Goal: Task Accomplishment & Management: Manage account settings

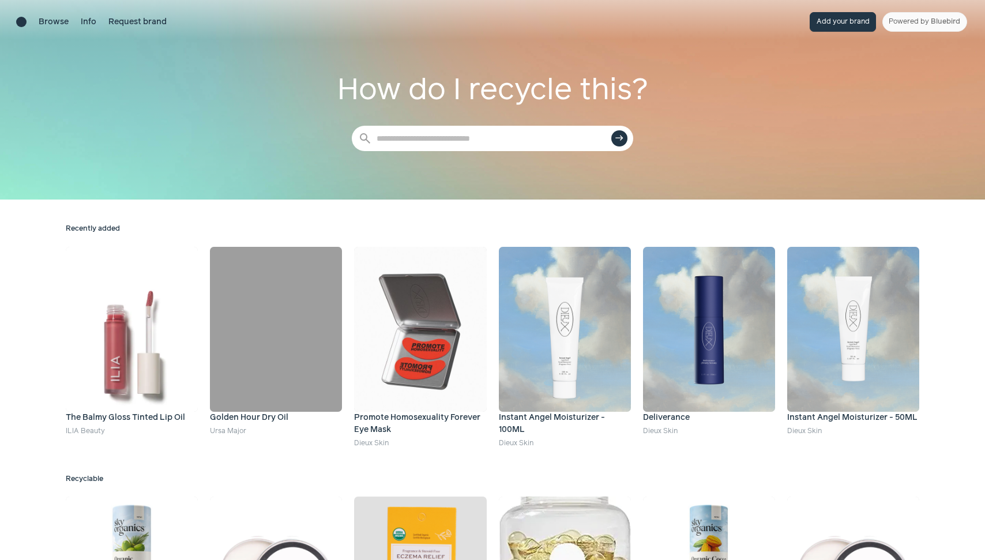
click at [909, 12] on div "Browse Info Request brand Add your brand Powered by Bluebird" at bounding box center [492, 22] width 985 height 44
click at [909, 21] on link "Powered by Bluebird" at bounding box center [924, 22] width 85 height 20
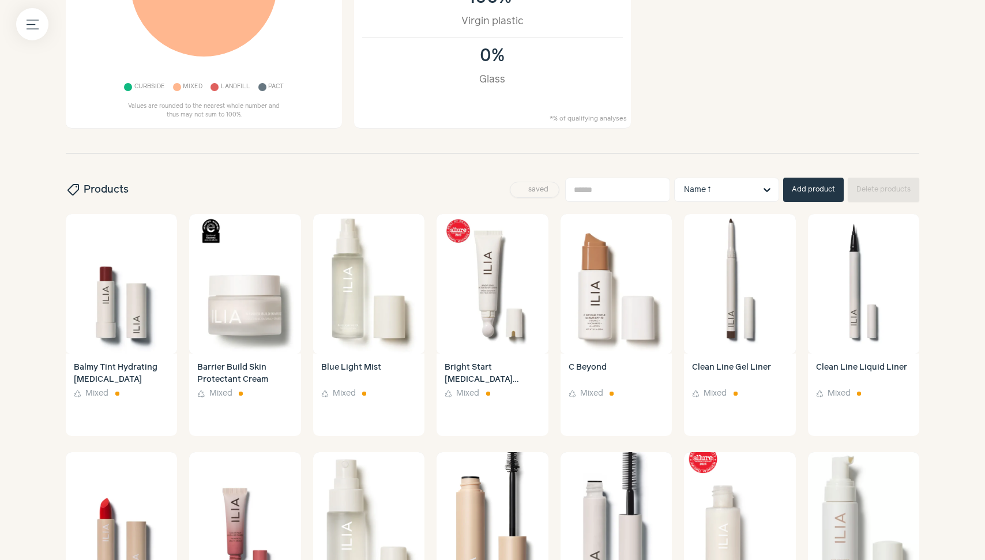
scroll to position [275, 0]
click at [36, 29] on icon "Menu button" at bounding box center [33, 24] width 12 height 12
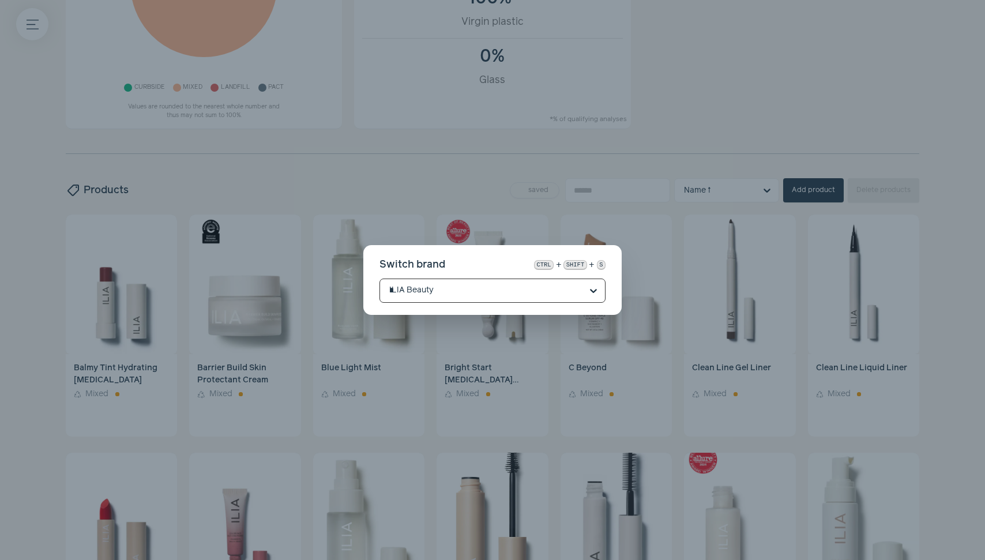
scroll to position [0, 0]
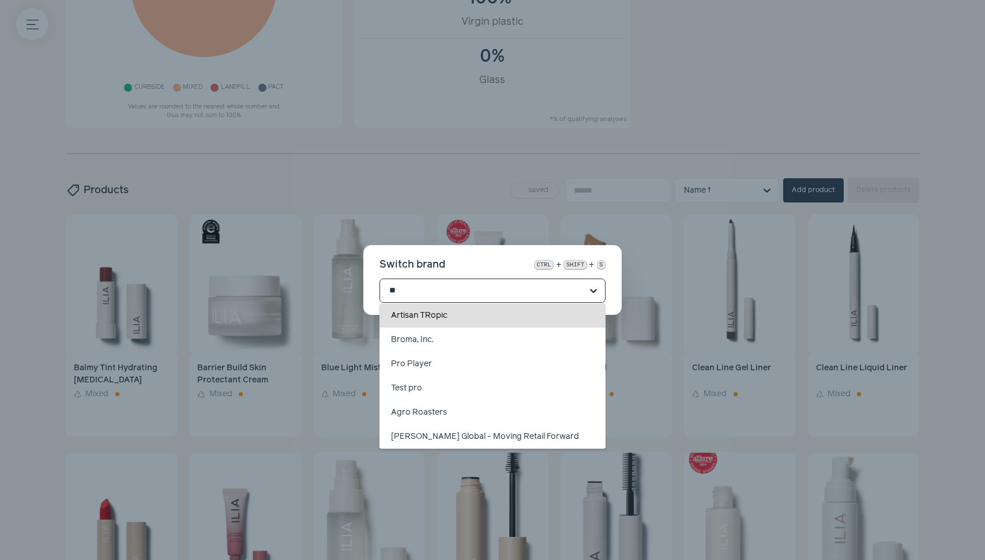
type input "*"
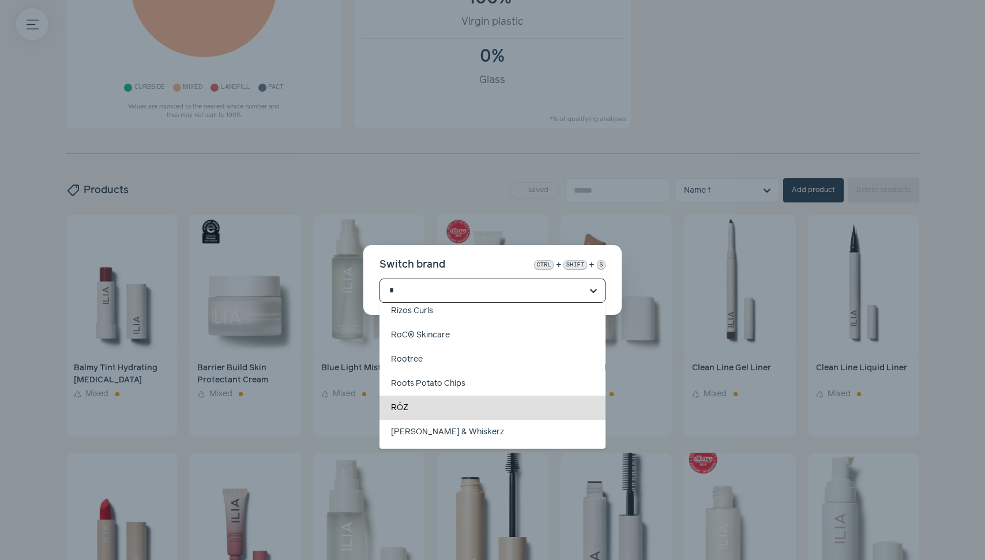
click at [427, 407] on div "RŌZ" at bounding box center [492, 408] width 226 height 24
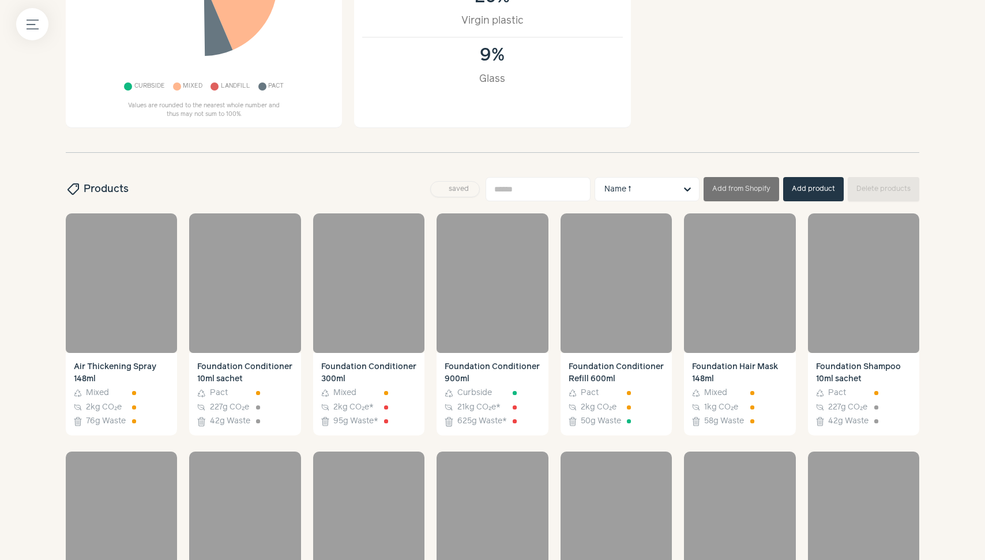
scroll to position [275, 0]
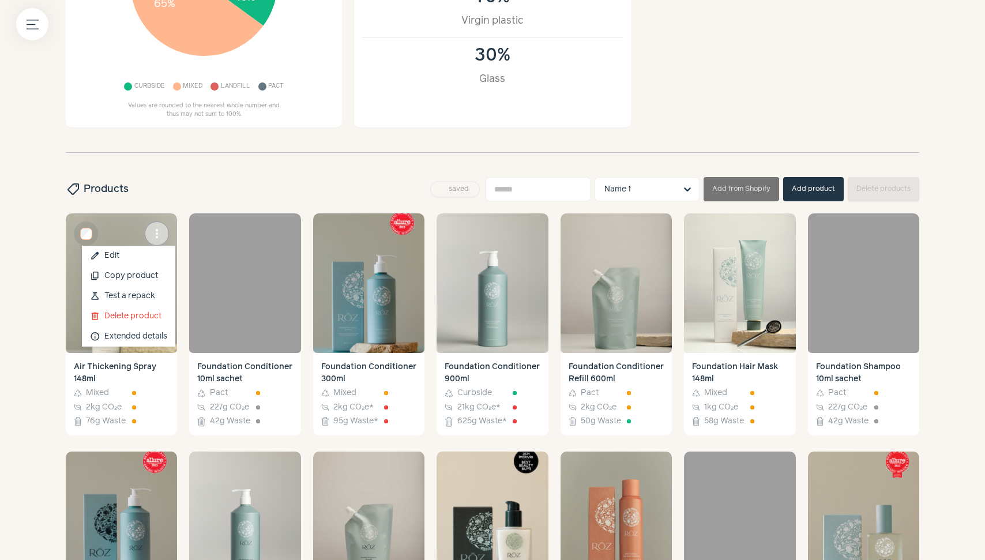
click at [153, 227] on span "more_vert" at bounding box center [157, 234] width 14 height 14
click at [146, 255] on link "edit Edit" at bounding box center [128, 256] width 93 height 20
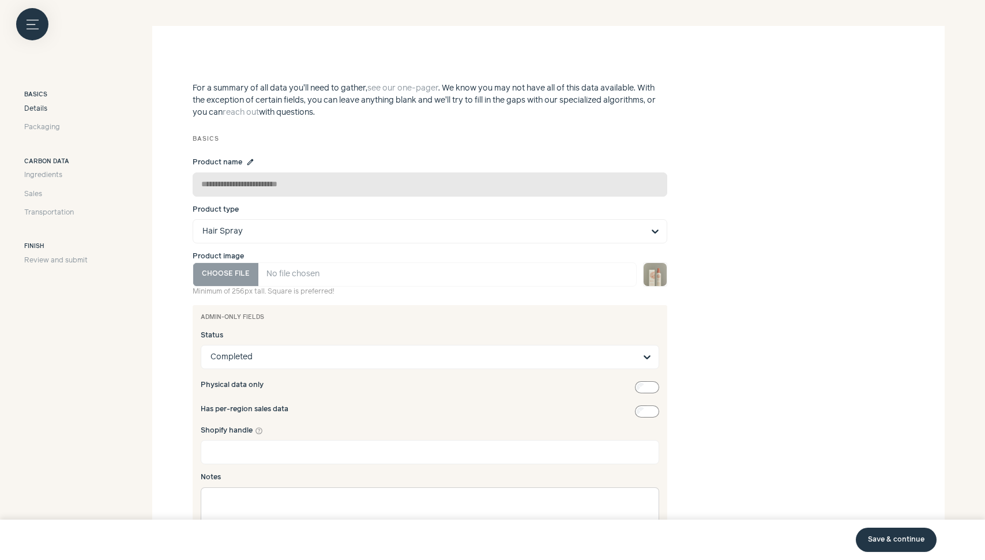
scroll to position [196, 0]
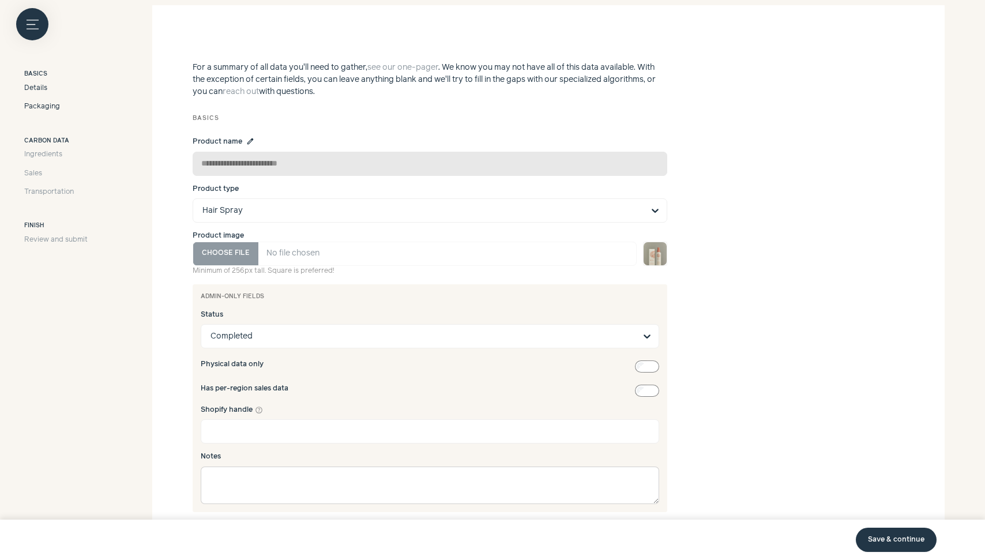
click at [57, 108] on span "Packaging" at bounding box center [42, 106] width 36 height 10
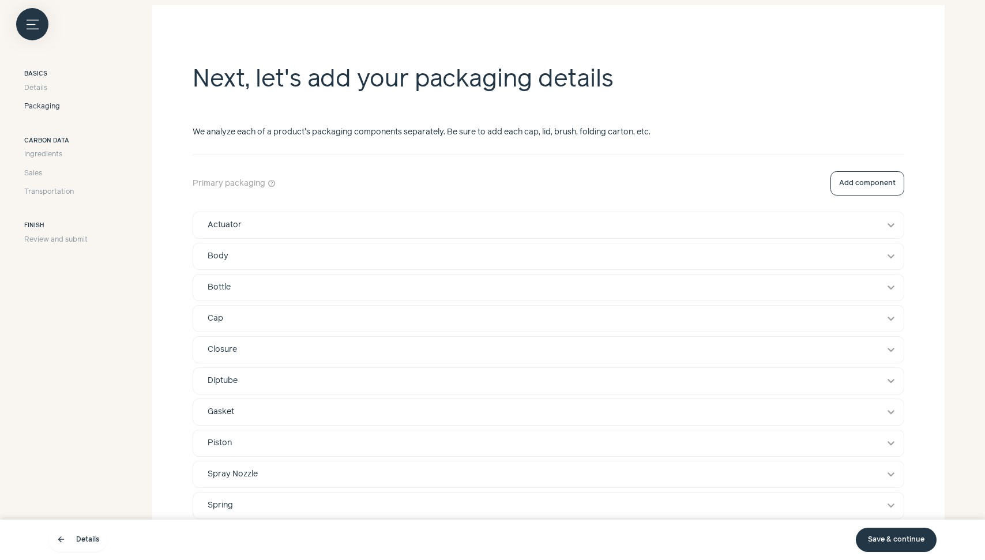
scroll to position [201, 0]
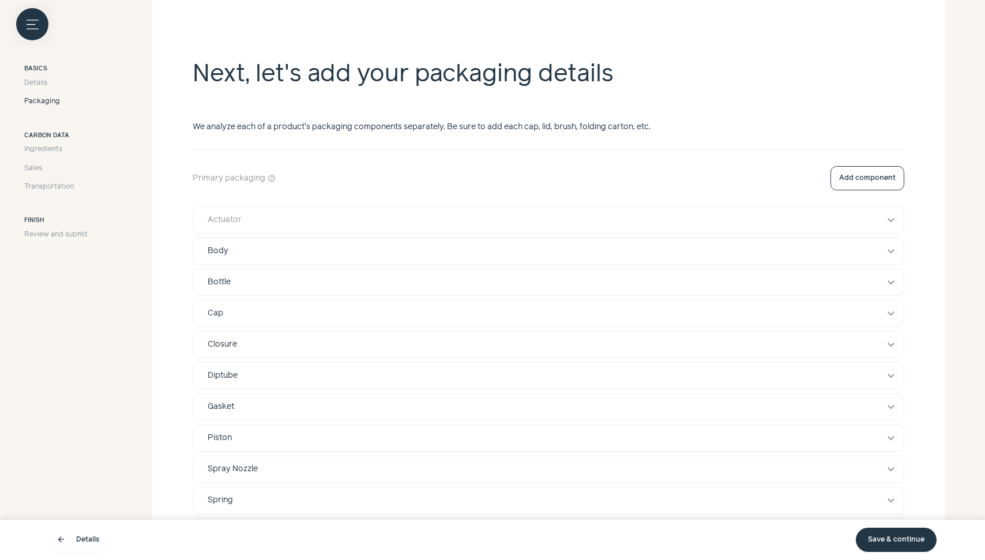
click at [403, 224] on div "Actuator" at bounding box center [537, 220] width 676 height 12
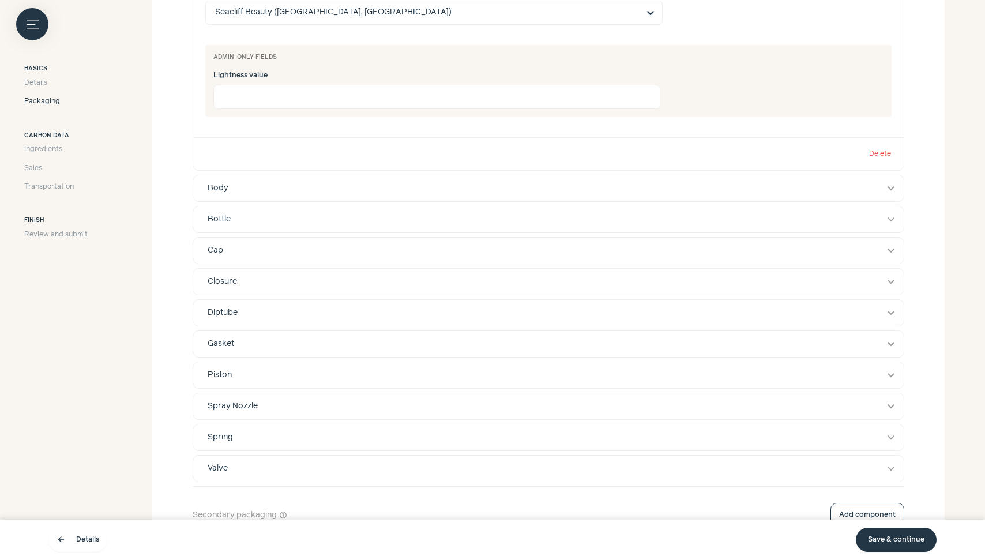
scroll to position [1326, 0]
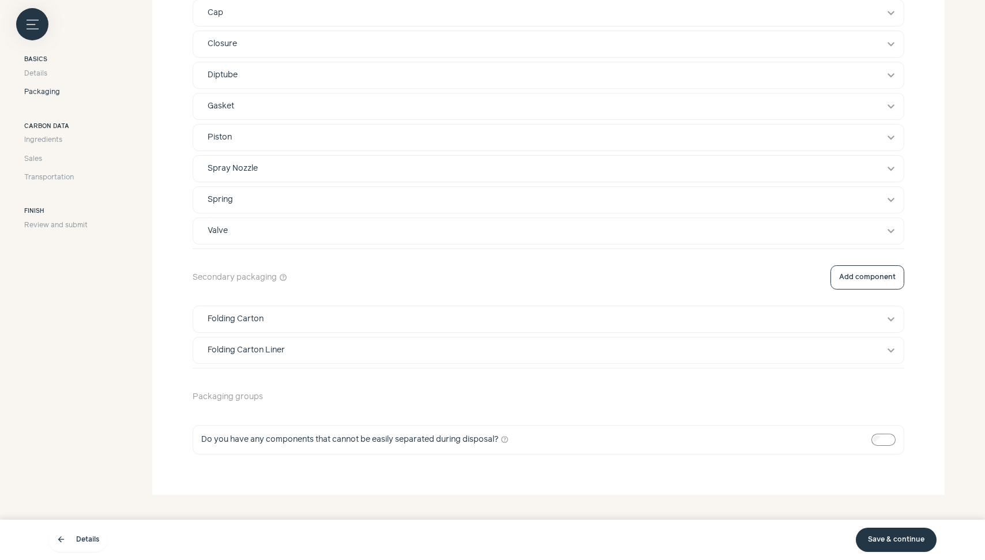
click at [211, 392] on div "Packaging groups" at bounding box center [548, 396] width 711 height 48
click at [230, 388] on div "Packaging groups" at bounding box center [548, 396] width 711 height 48
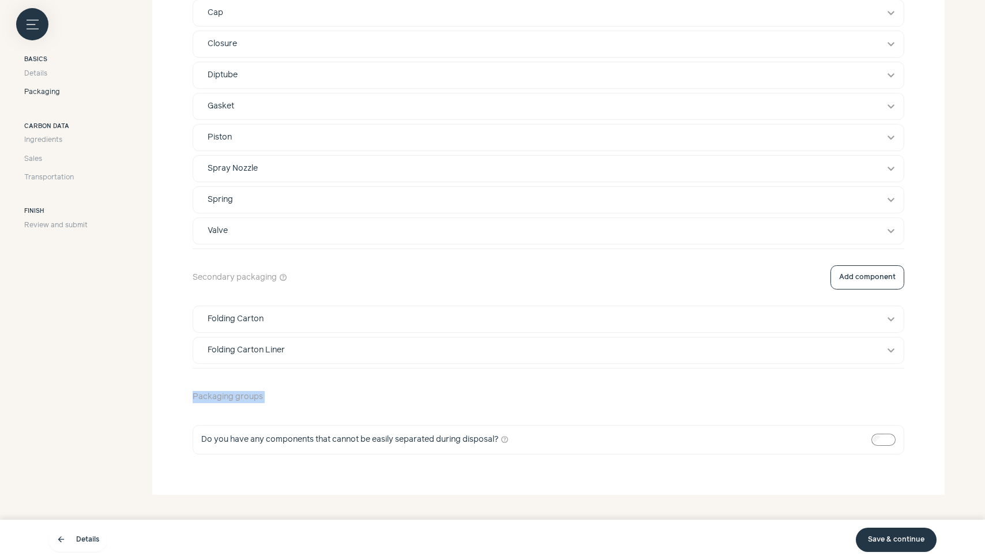
click at [230, 388] on div "Packaging groups" at bounding box center [548, 396] width 711 height 48
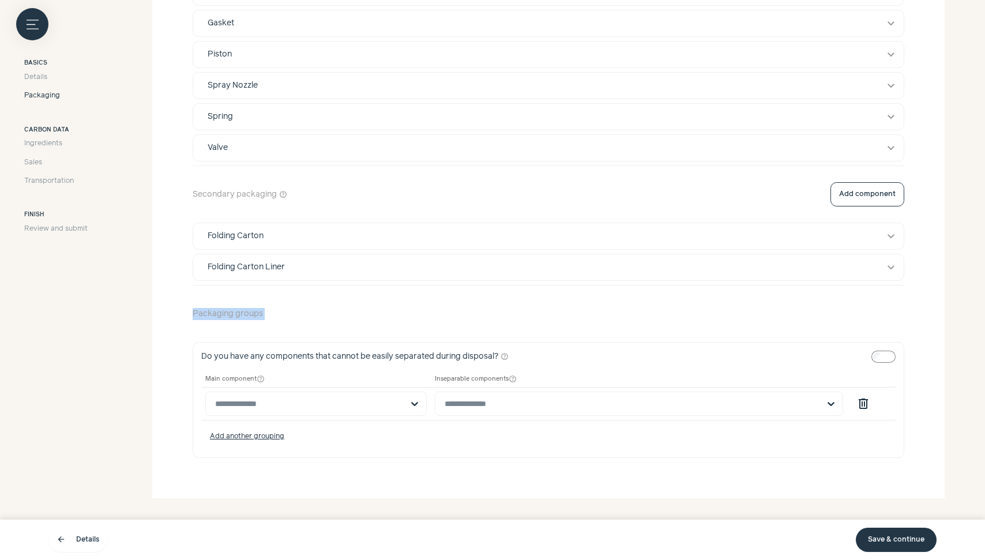
scroll to position [1411, 0]
click at [359, 404] on input "text" at bounding box center [309, 401] width 188 height 23
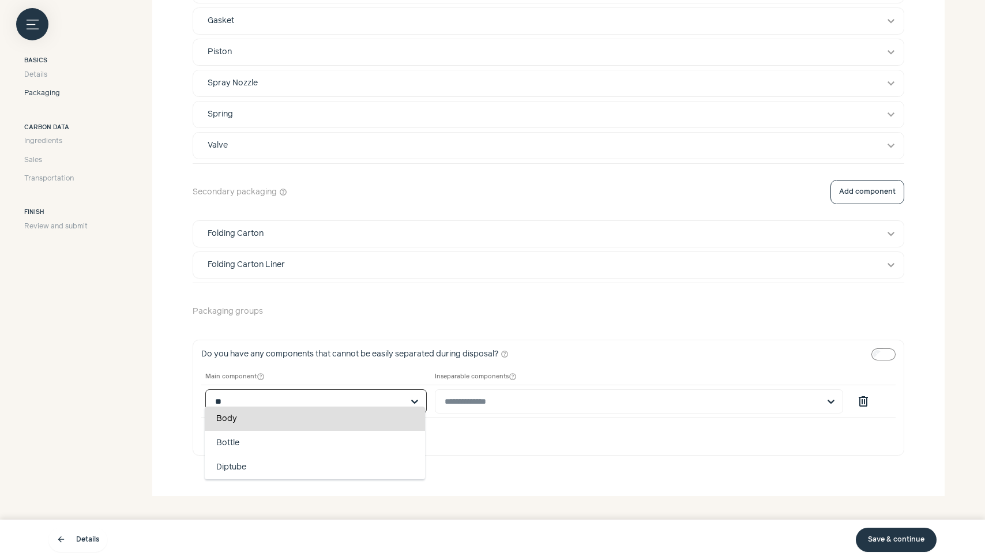
type input "***"
drag, startPoint x: 345, startPoint y: 412, endPoint x: 352, endPoint y: 409, distance: 7.0
click at [346, 412] on div "Bottle" at bounding box center [315, 418] width 220 height 24
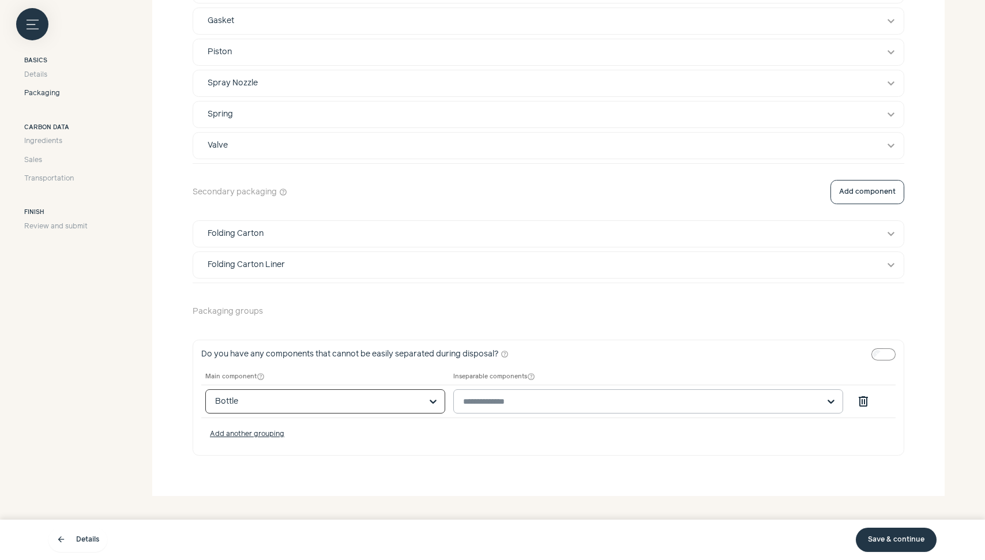
click at [511, 397] on input "text" at bounding box center [641, 402] width 356 height 10
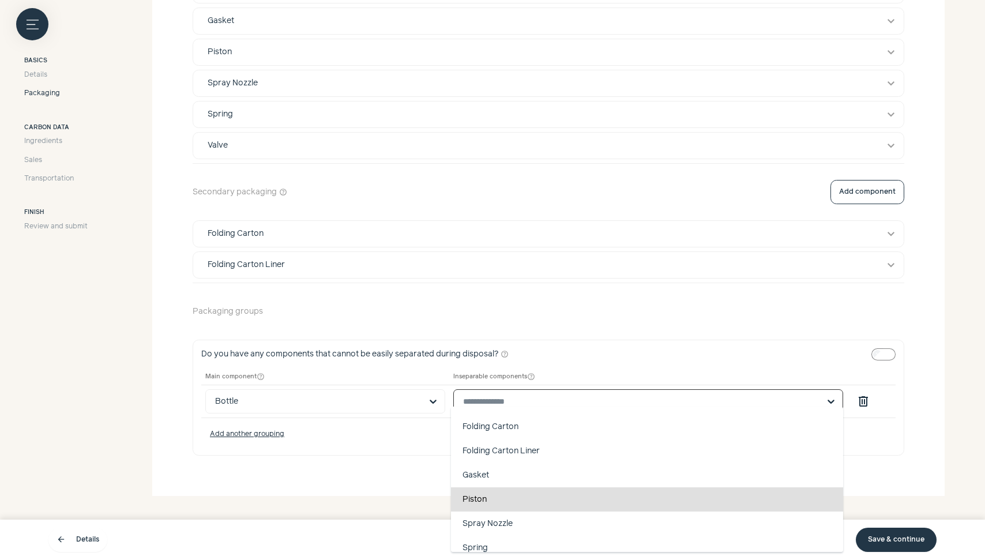
scroll to position [145, 0]
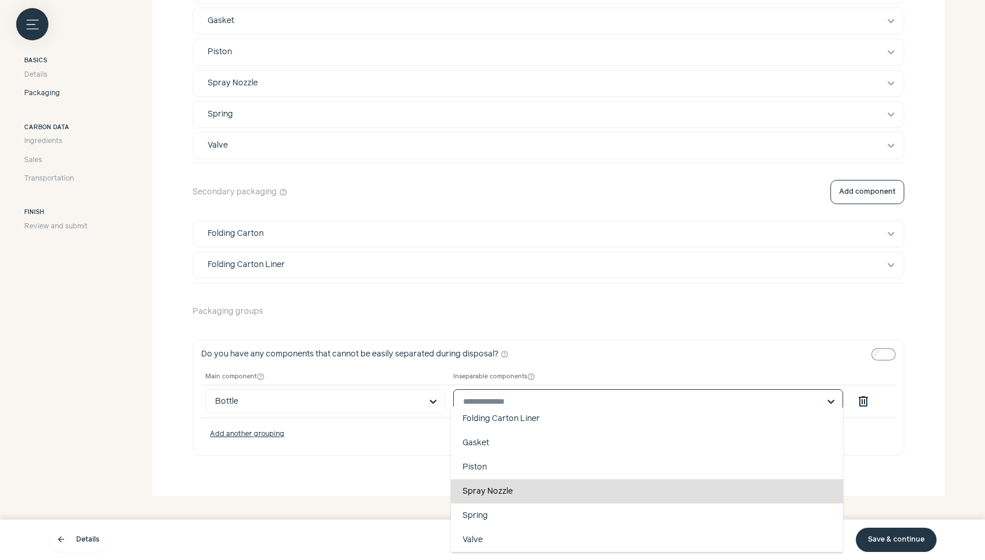
click at [504, 495] on div "Spray Nozzle" at bounding box center [647, 491] width 392 height 24
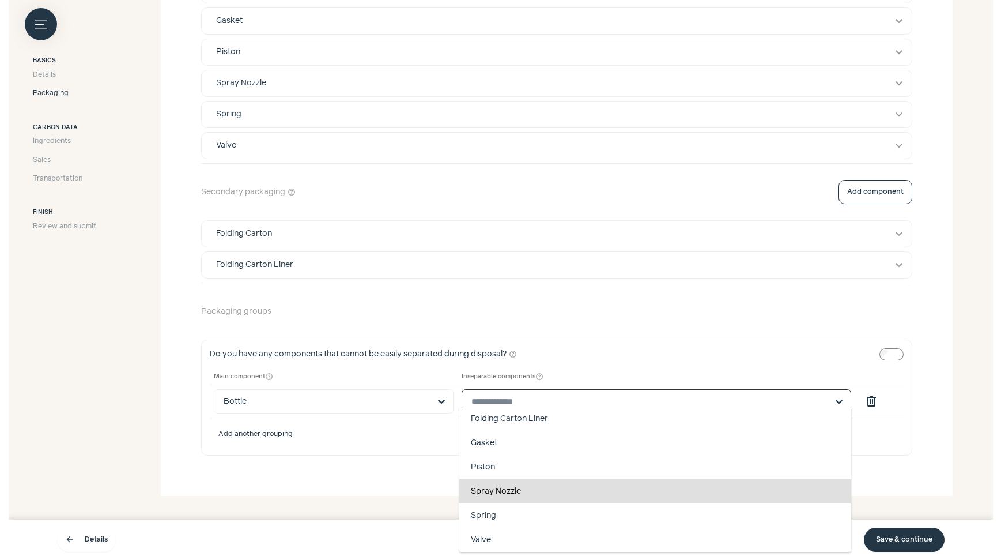
scroll to position [0, 0]
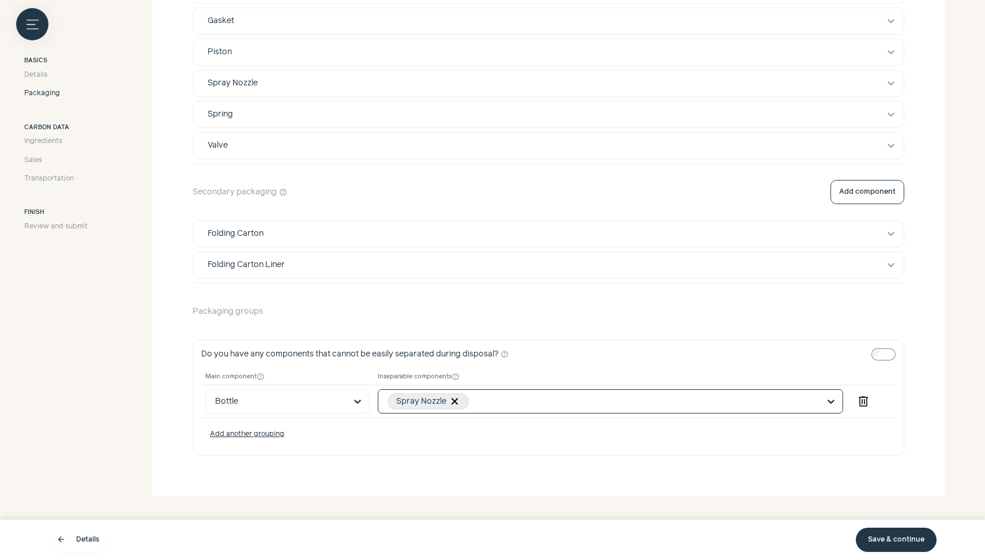
click at [521, 397] on input "text" at bounding box center [647, 402] width 345 height 10
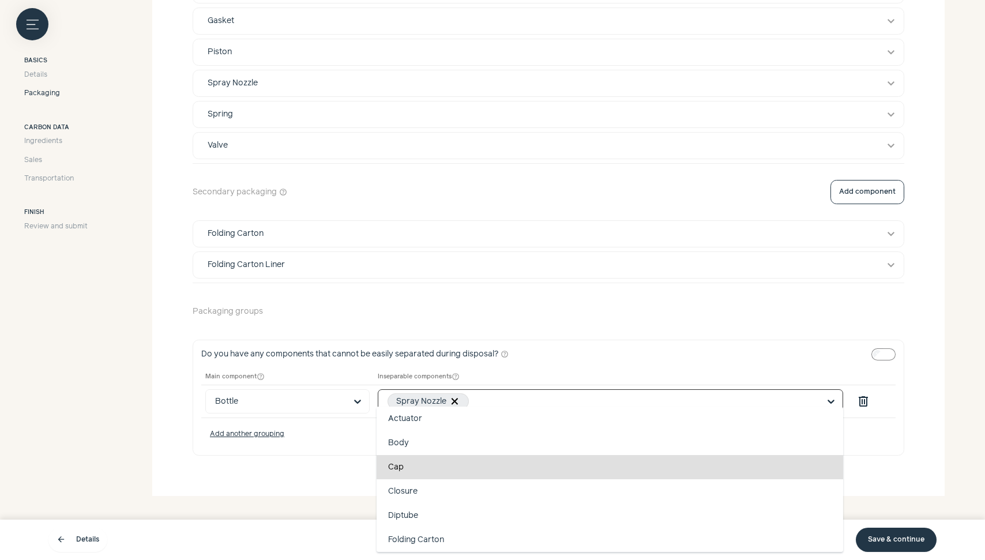
click at [517, 473] on div "Cap" at bounding box center [609, 467] width 467 height 24
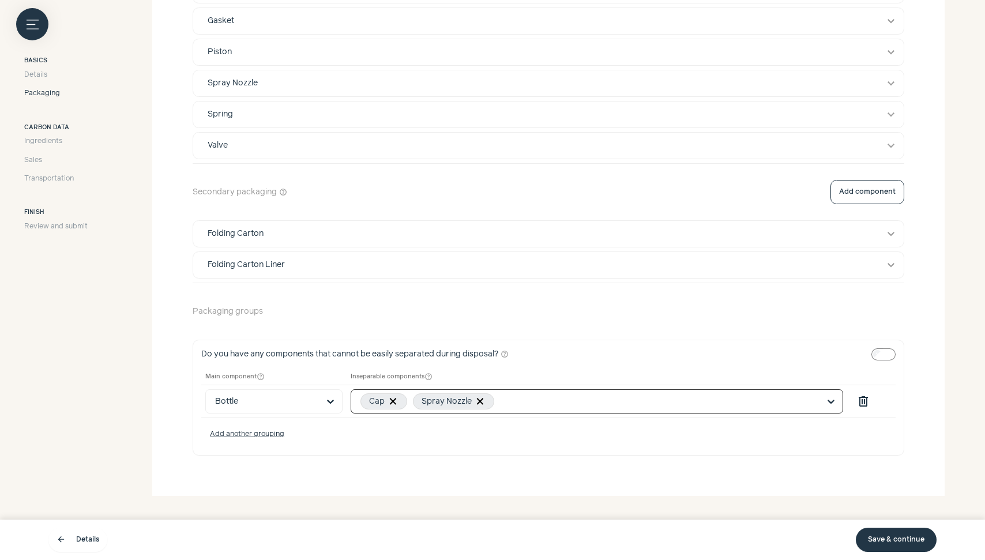
click at [556, 397] on input "text" at bounding box center [659, 402] width 319 height 10
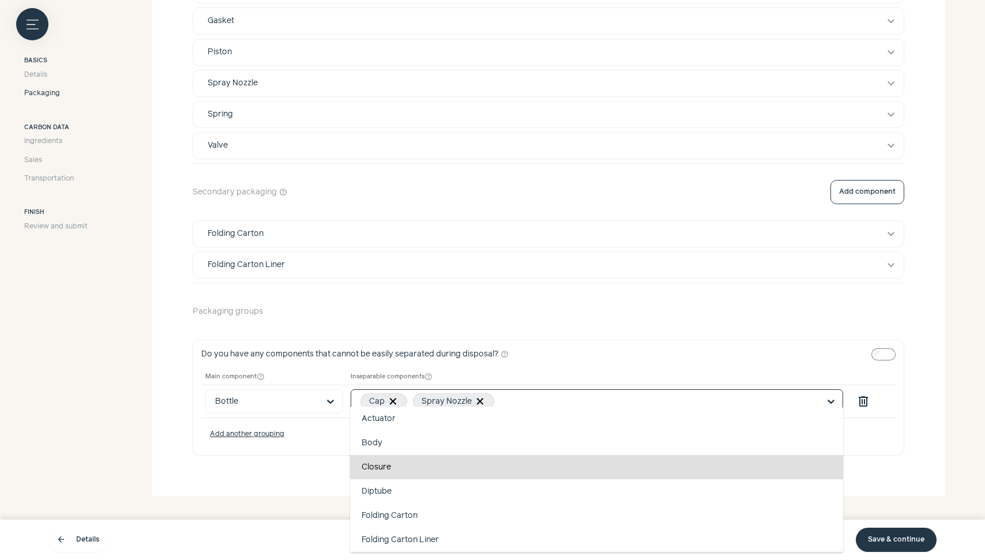
click at [549, 474] on div "Closure" at bounding box center [597, 467] width 494 height 24
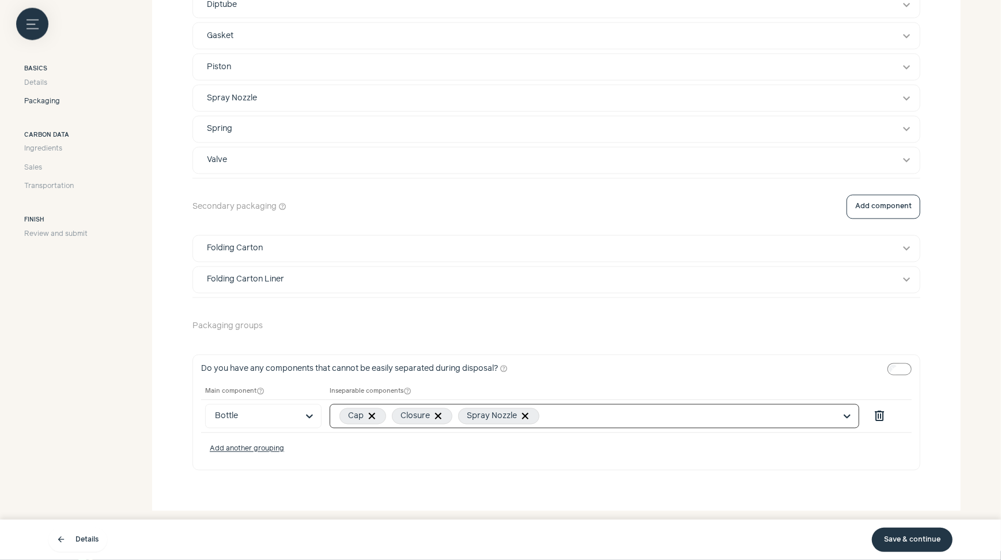
scroll to position [1395, 0]
drag, startPoint x: 204, startPoint y: 387, endPoint x: 279, endPoint y: 387, distance: 75.5
click at [279, 387] on th "Main component help_outline" at bounding box center [263, 393] width 125 height 17
click at [226, 385] on th "Main component help_outline" at bounding box center [263, 393] width 125 height 17
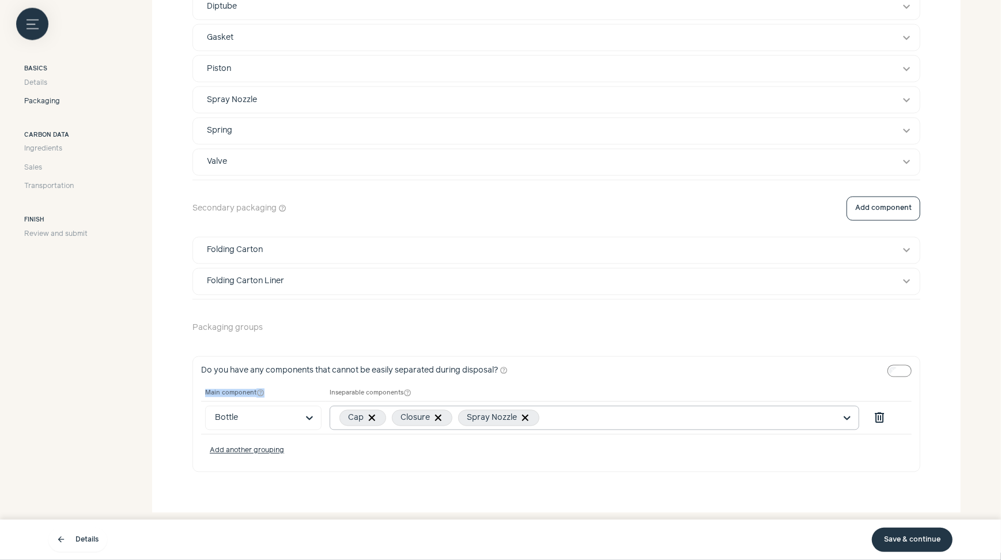
click at [226, 385] on th "Main component help_outline" at bounding box center [263, 393] width 125 height 17
click at [225, 385] on th "Main component help_outline" at bounding box center [263, 393] width 125 height 17
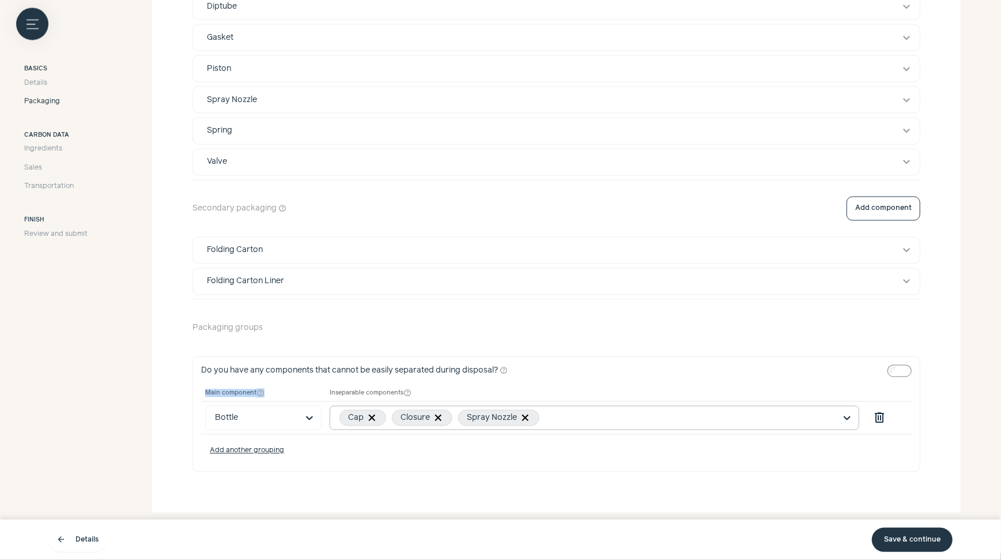
click at [225, 385] on th "Main component help_outline" at bounding box center [263, 393] width 125 height 17
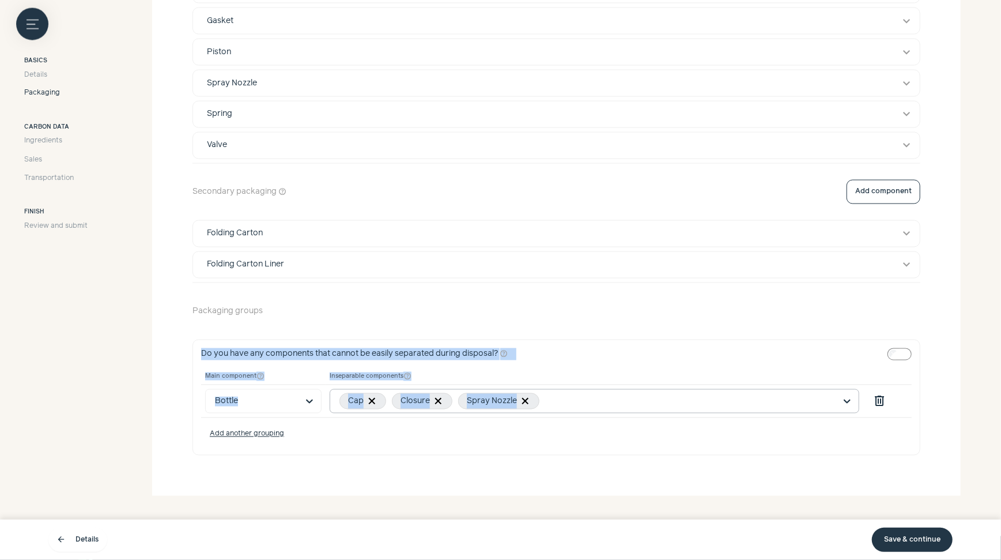
drag, startPoint x: 172, startPoint y: 347, endPoint x: 583, endPoint y: 407, distance: 416.1
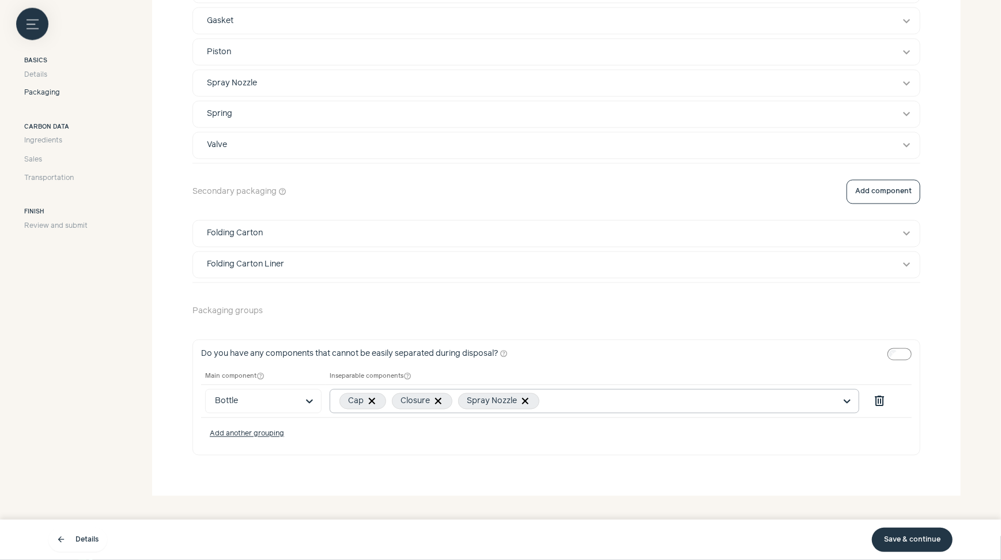
click at [566, 426] on div "Do you have any components that cannot be easily separated during disposal? hel…" at bounding box center [557, 397] width 728 height 115
click at [253, 394] on input "text" at bounding box center [256, 401] width 83 height 23
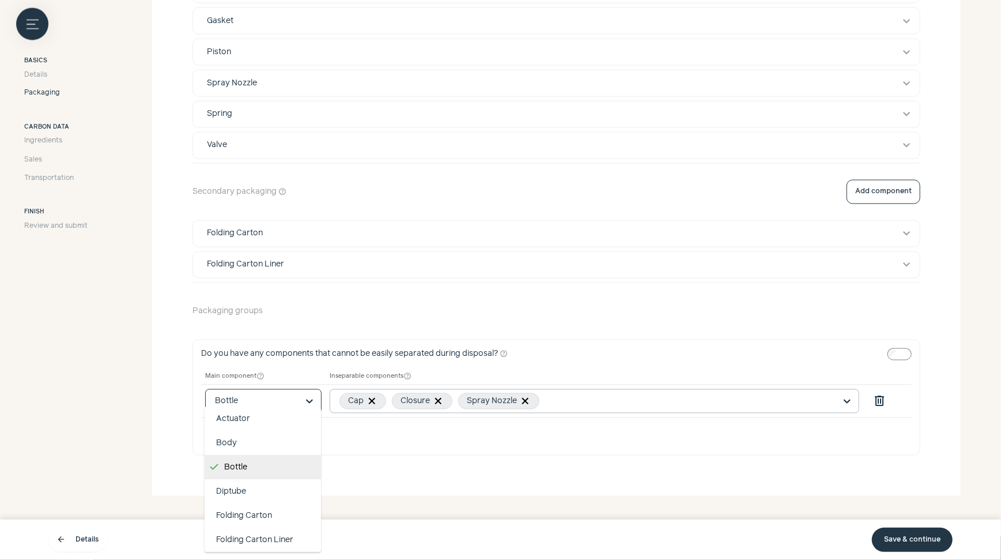
click at [254, 394] on input "text" at bounding box center [256, 401] width 83 height 23
